Goal: Find specific page/section: Find specific page/section

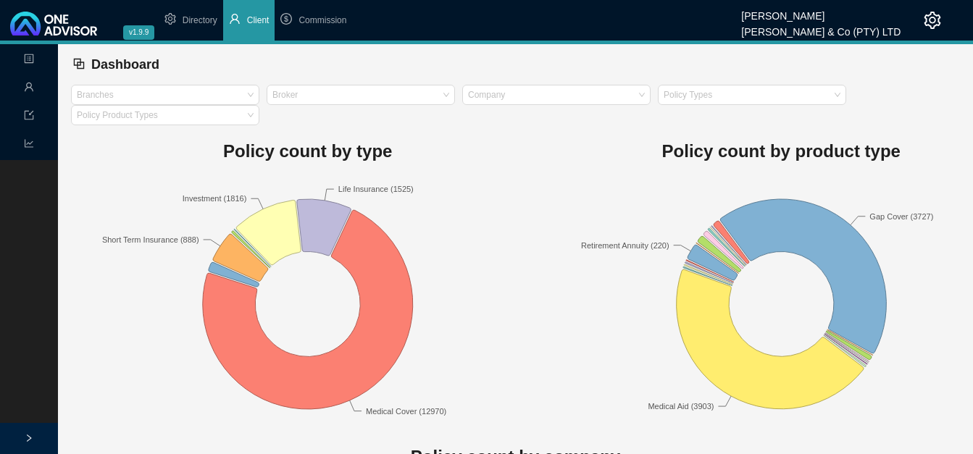
click at [256, 22] on span "Client" at bounding box center [258, 20] width 22 height 10
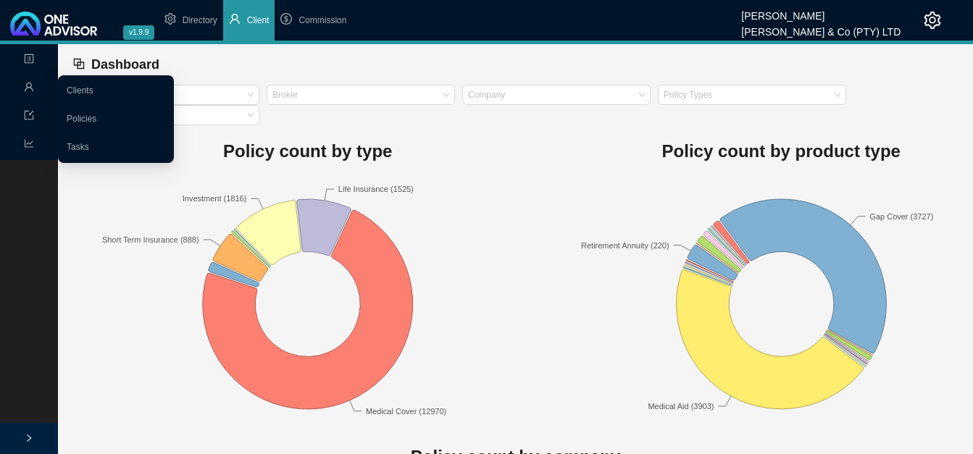
click at [30, 85] on icon "user" at bounding box center [29, 87] width 10 height 10
click at [86, 91] on link "Clients" at bounding box center [80, 91] width 27 height 10
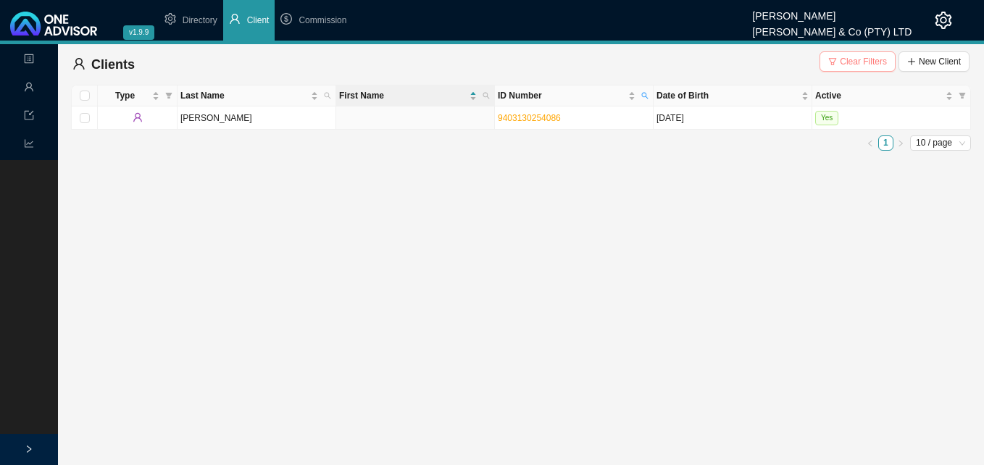
click at [868, 62] on span "Clear Filters" at bounding box center [863, 61] width 47 height 14
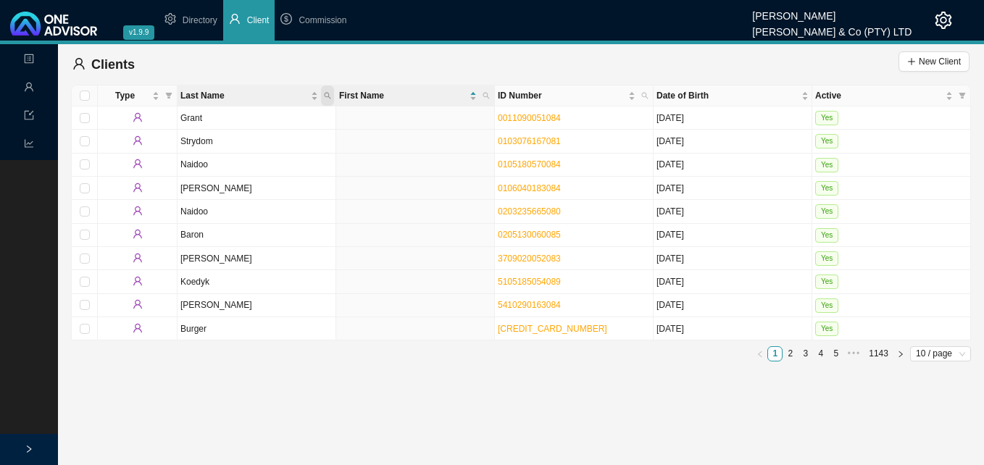
click at [328, 95] on icon "search" at bounding box center [327, 95] width 7 height 7
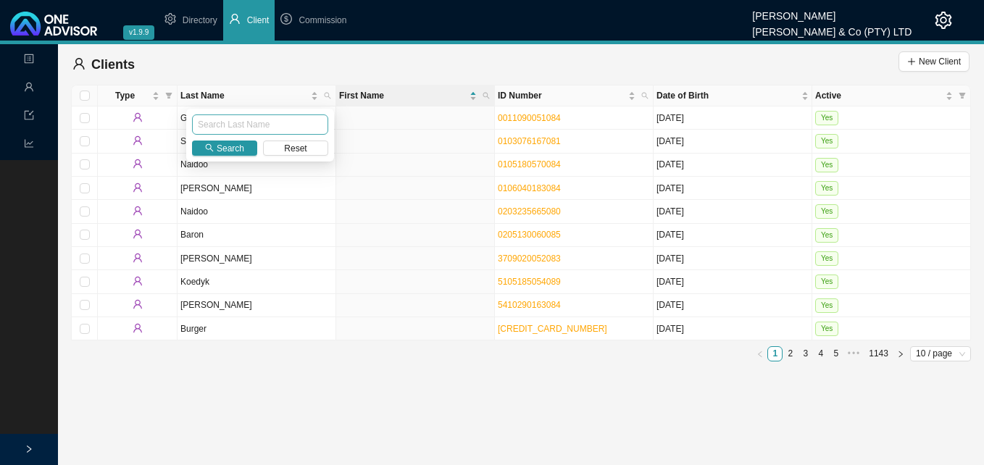
click at [300, 117] on input "text" at bounding box center [260, 125] width 136 height 20
type input "naicker"
click at [244, 148] on button "Search" at bounding box center [224, 148] width 65 height 15
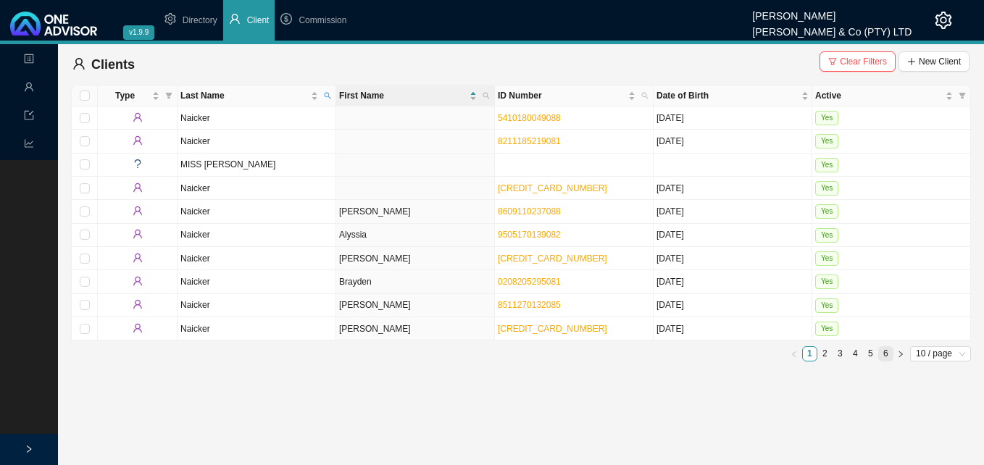
click at [886, 357] on link "6" at bounding box center [886, 354] width 14 height 14
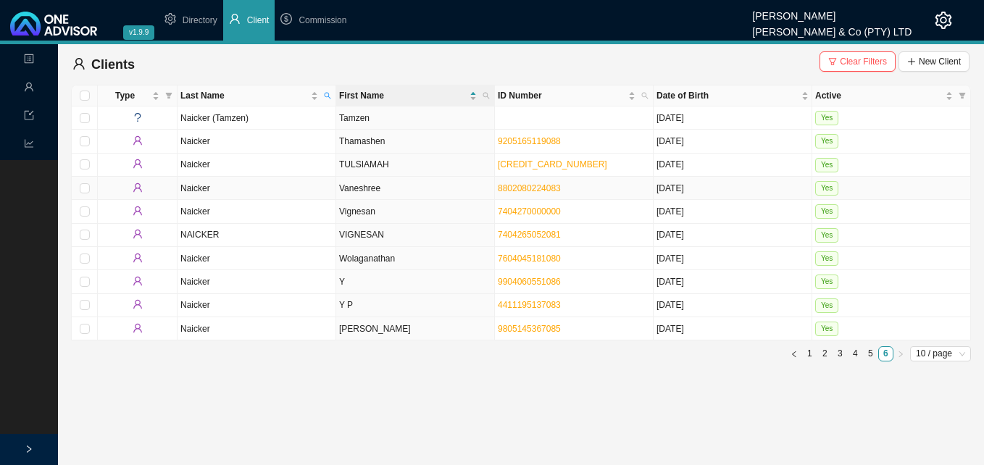
click at [372, 190] on td "Vaneshree" at bounding box center [415, 188] width 159 height 23
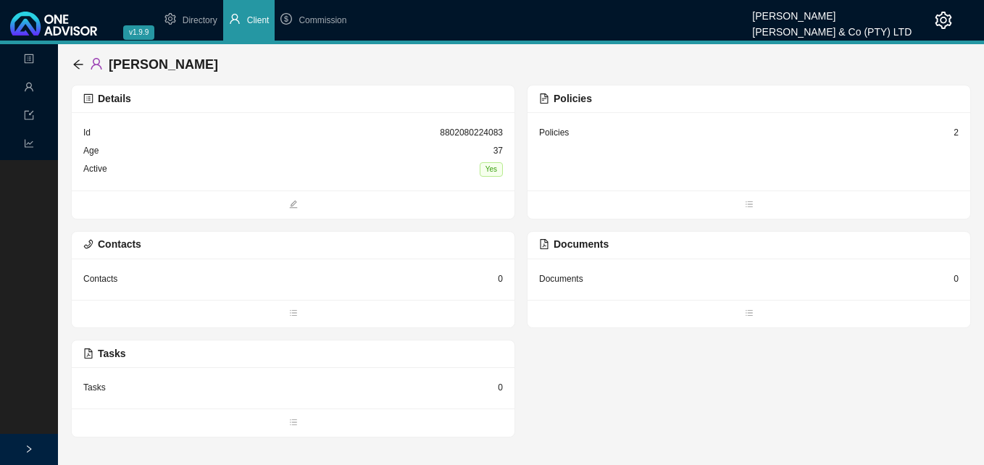
click at [955, 132] on div "2" at bounding box center [956, 132] width 5 height 14
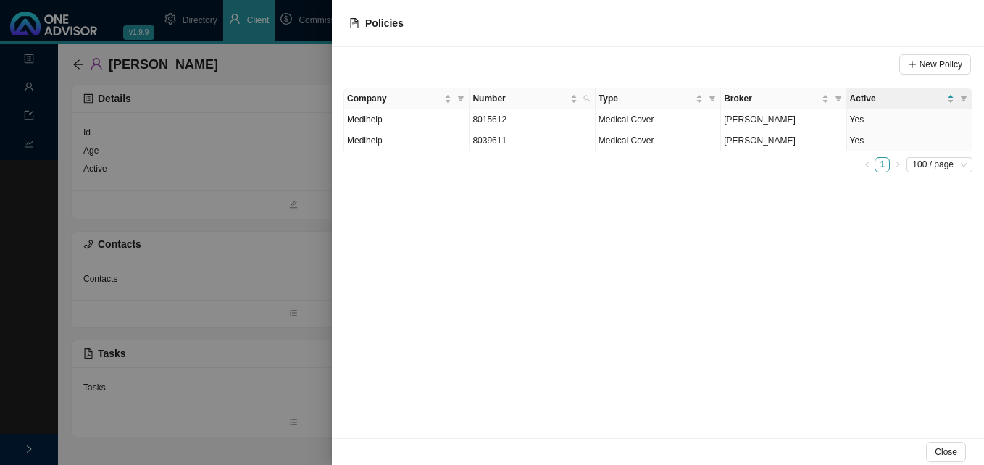
click at [221, 175] on div at bounding box center [492, 232] width 984 height 465
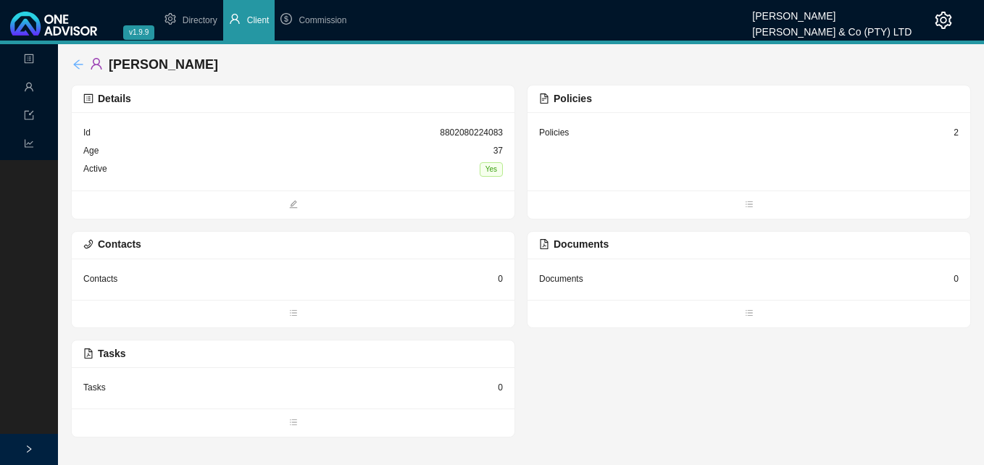
click at [75, 62] on icon "arrow-left" at bounding box center [78, 65] width 12 height 12
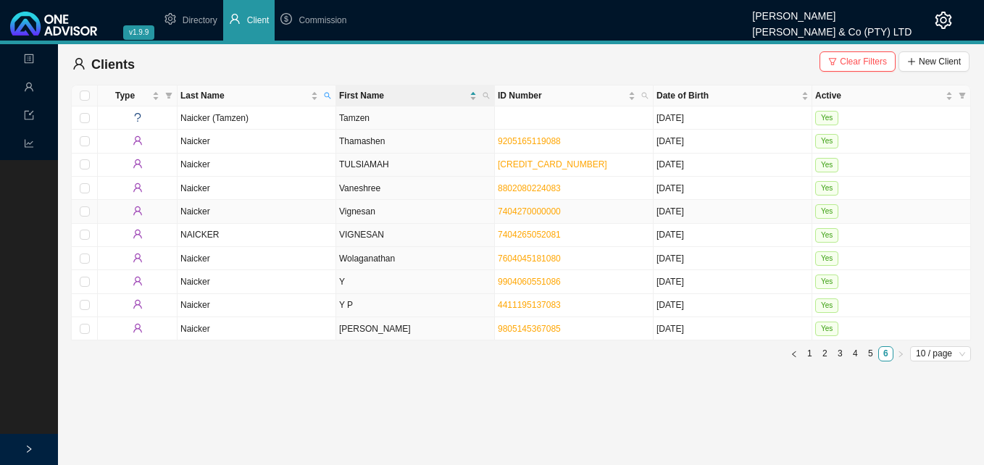
click at [430, 207] on td "Vignesan" at bounding box center [415, 211] width 159 height 23
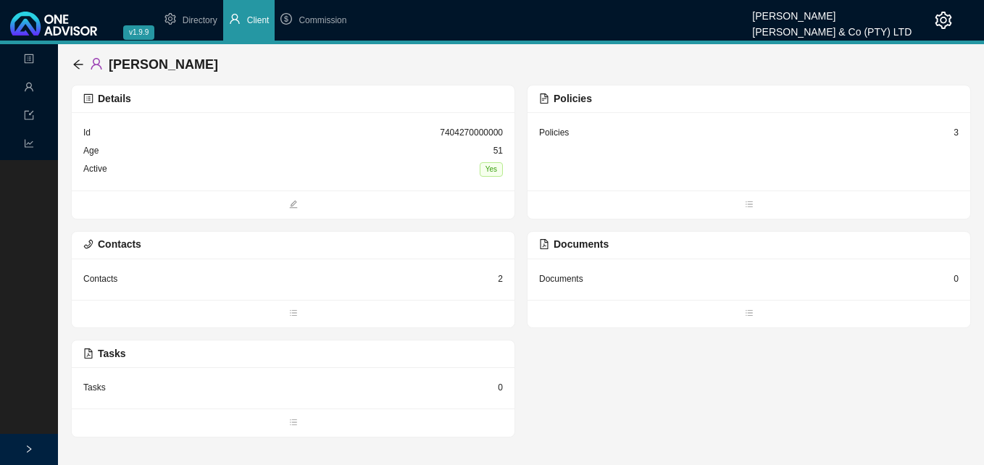
click at [955, 128] on div "3" at bounding box center [956, 132] width 5 height 14
